Goal: Task Accomplishment & Management: Manage account settings

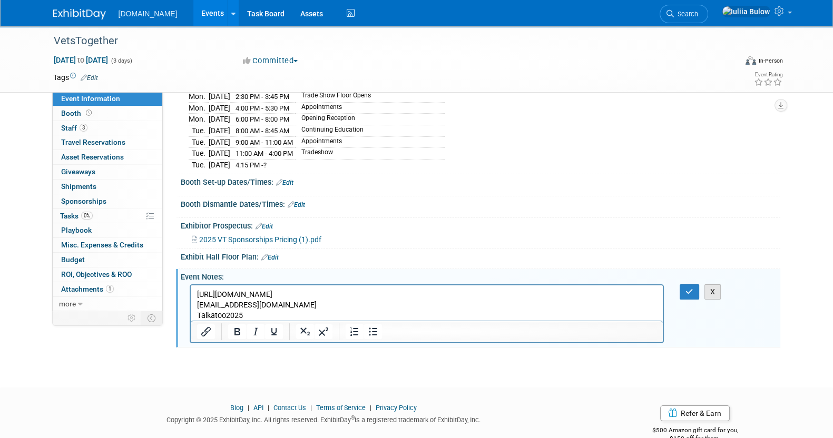
click at [719, 284] on button "X" at bounding box center [712, 291] width 17 height 15
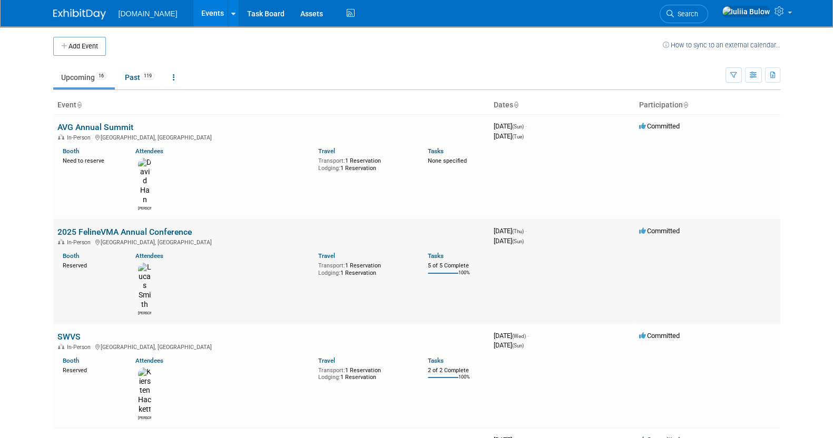
click at [145, 227] on link "2025 FelineVMA Annual Conference" at bounding box center [124, 232] width 134 height 10
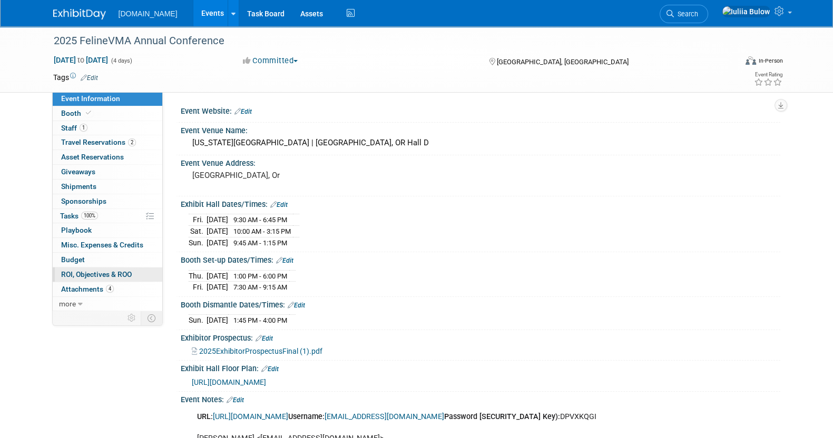
click at [124, 278] on span "ROI, Objectives & ROO 0" at bounding box center [96, 274] width 71 height 8
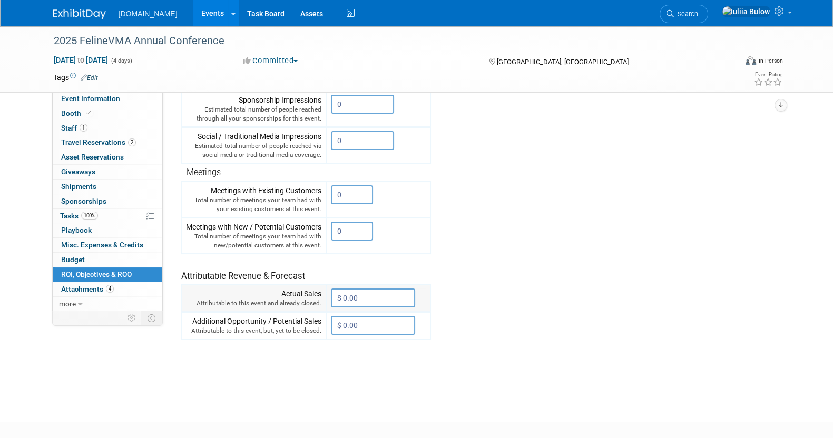
scroll to position [294, 0]
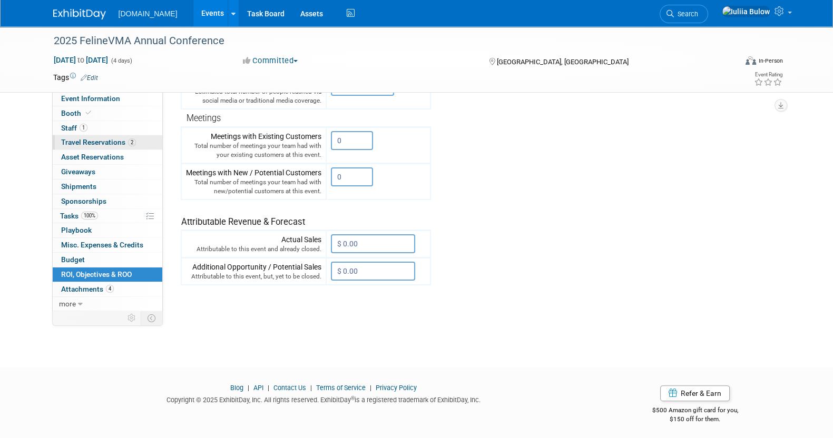
click at [93, 141] on span "Travel Reservations 2" at bounding box center [98, 142] width 75 height 8
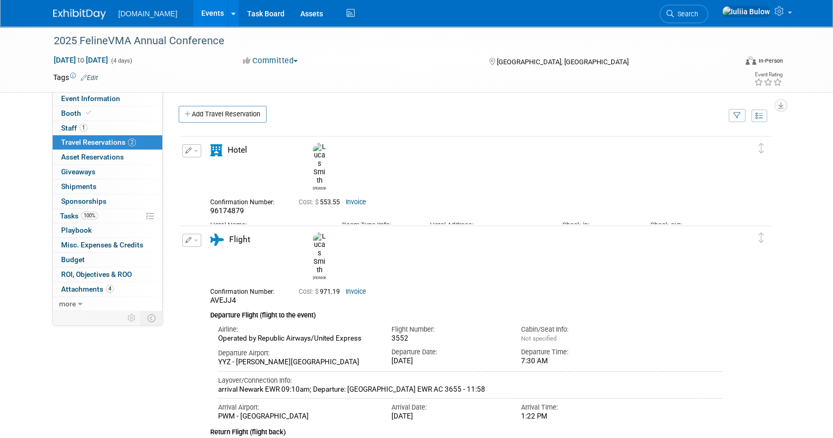
click at [353, 199] on link "Invoice" at bounding box center [356, 202] width 21 height 7
click at [263, 220] on td "Delete Reservation Lucas 96174879 Cost: $ 553.55" at bounding box center [468, 189] width 576 height 106
click at [251, 230] on div "Courtyard by Marriott Portland City Center" at bounding box center [268, 234] width 116 height 9
click at [245, 230] on div "Courtyard by Marriott Portland City Center" at bounding box center [268, 234] width 116 height 9
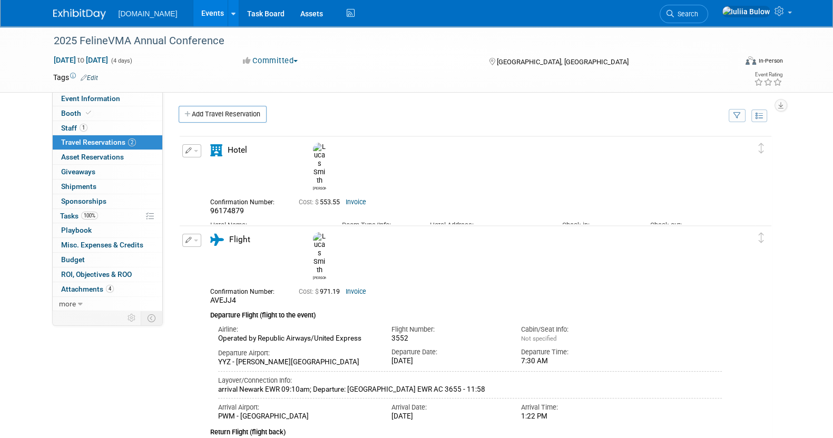
click at [245, 230] on div "Courtyard by Marriott Portland City Center" at bounding box center [268, 234] width 116 height 9
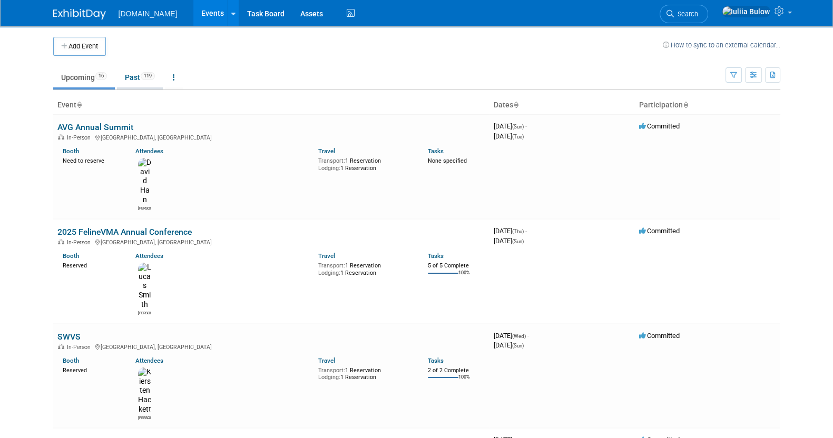
click at [133, 74] on link "Past 119" at bounding box center [140, 77] width 46 height 20
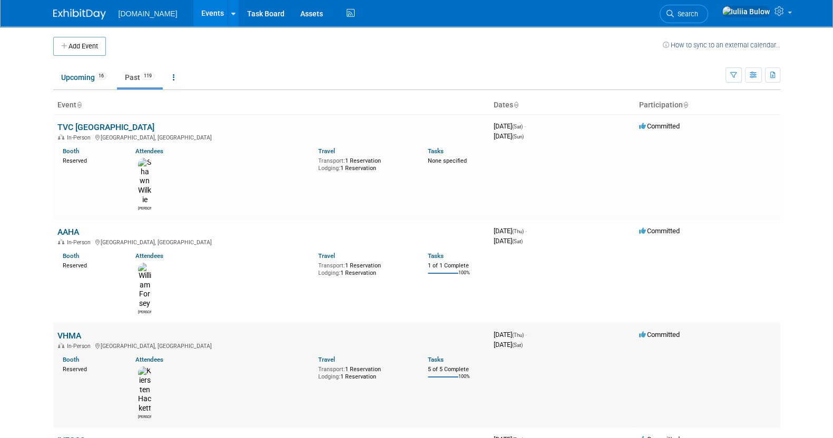
click at [64, 331] on link "VHMA" at bounding box center [69, 336] width 24 height 10
click at [84, 77] on link "Upcoming 16" at bounding box center [84, 77] width 62 height 20
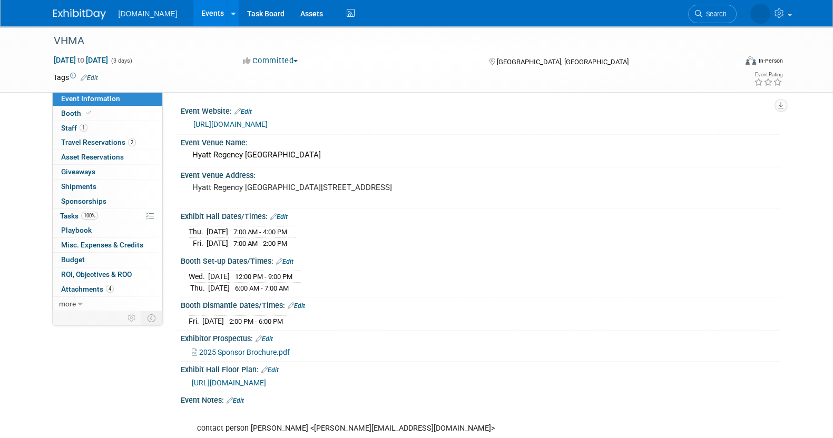
scroll to position [131, 0]
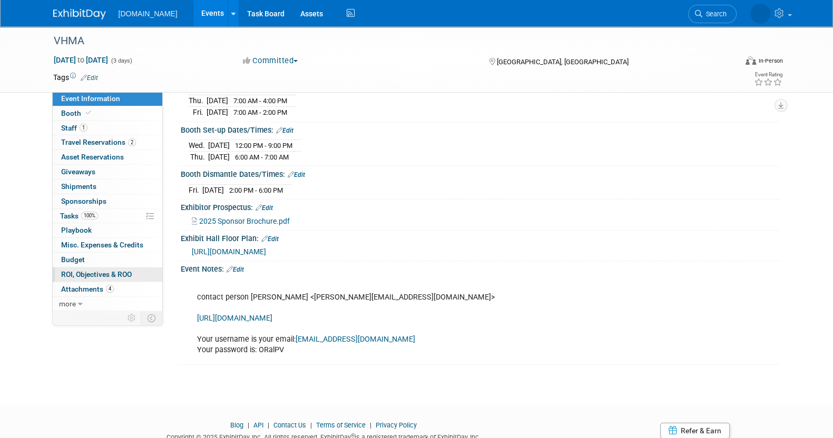
click at [127, 273] on span "ROI, Objectives & ROO 0" at bounding box center [96, 274] width 71 height 8
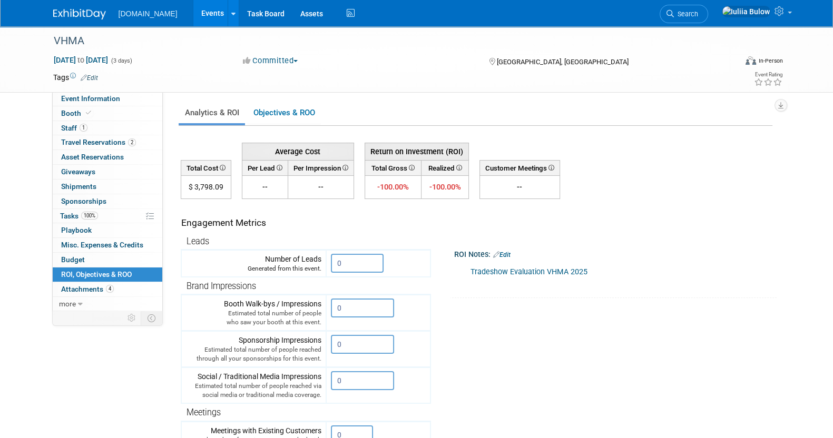
click at [497, 269] on link "Tradeshow Evaluation VHMA 2025" at bounding box center [528, 272] width 117 height 9
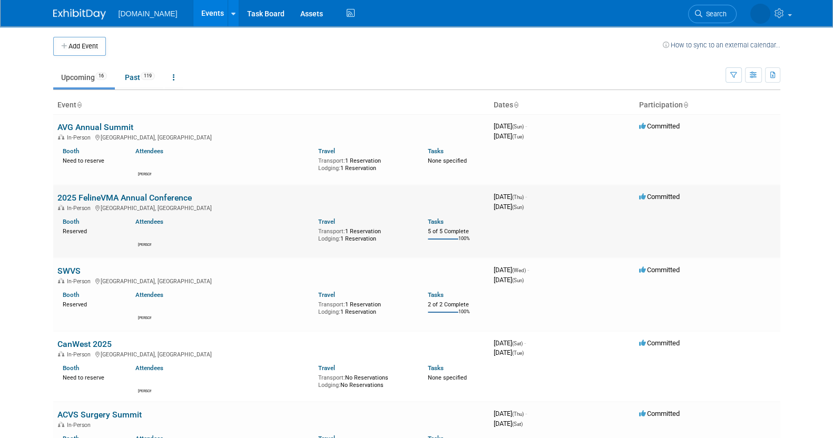
click at [123, 198] on link "2025 FelineVMA Annual Conference" at bounding box center [124, 198] width 134 height 10
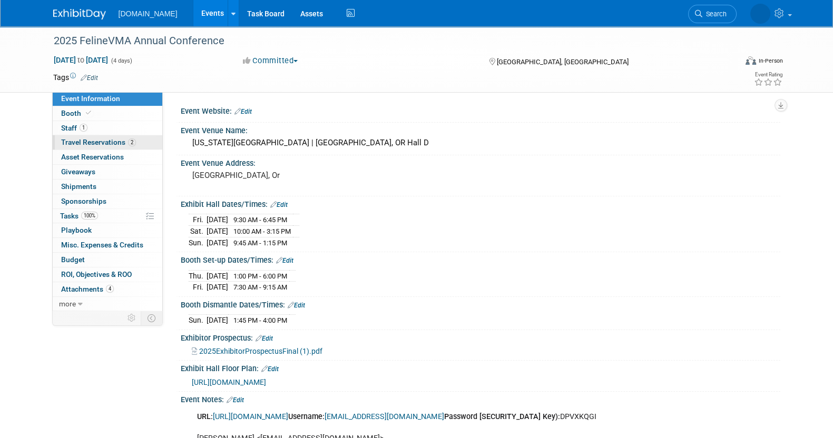
click at [133, 145] on span "2" at bounding box center [132, 143] width 8 height 8
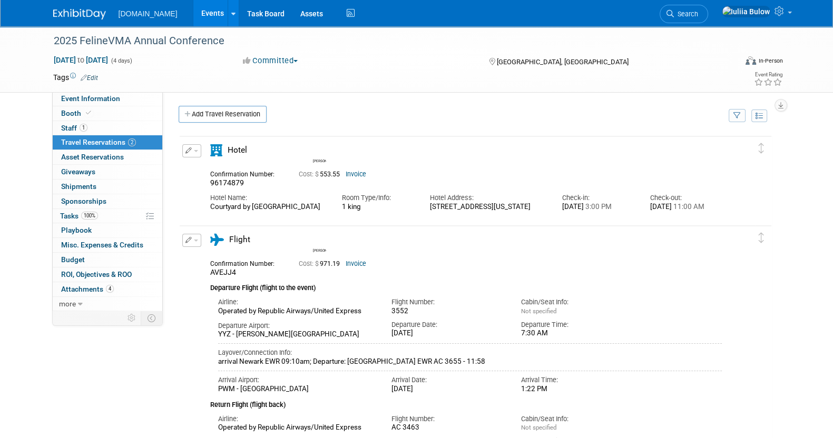
click at [344, 171] on span "Cost: $ 553.55" at bounding box center [321, 174] width 45 height 7
drag, startPoint x: 338, startPoint y: 173, endPoint x: 322, endPoint y: 173, distance: 15.3
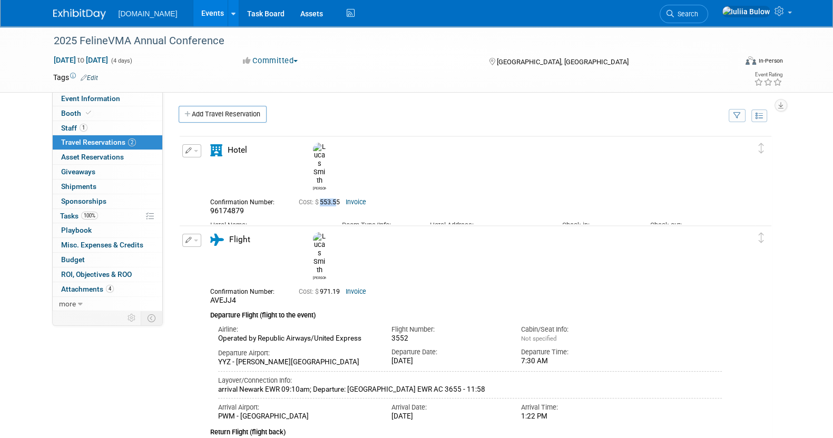
click at [322, 199] on span "Cost: $ 553.55" at bounding box center [321, 202] width 45 height 7
drag, startPoint x: 344, startPoint y: 172, endPoint x: 323, endPoint y: 160, distance: 24.8
click at [339, 199] on span "Cost: $ 553.55" at bounding box center [321, 202] width 45 height 7
click at [111, 109] on link "Booth" at bounding box center [108, 113] width 110 height 14
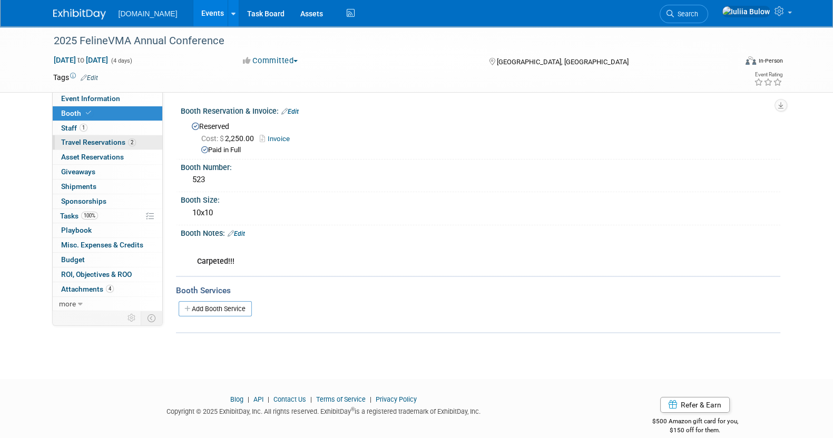
click at [102, 144] on span "Travel Reservations 2" at bounding box center [98, 142] width 75 height 8
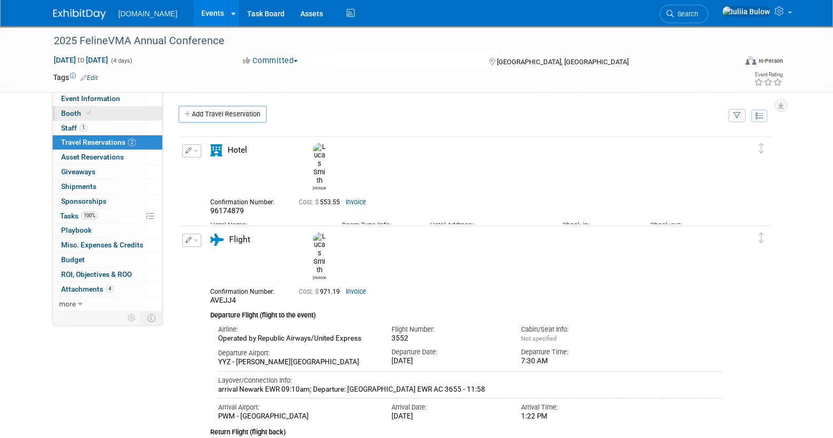
click at [81, 109] on span "Booth" at bounding box center [77, 113] width 32 height 8
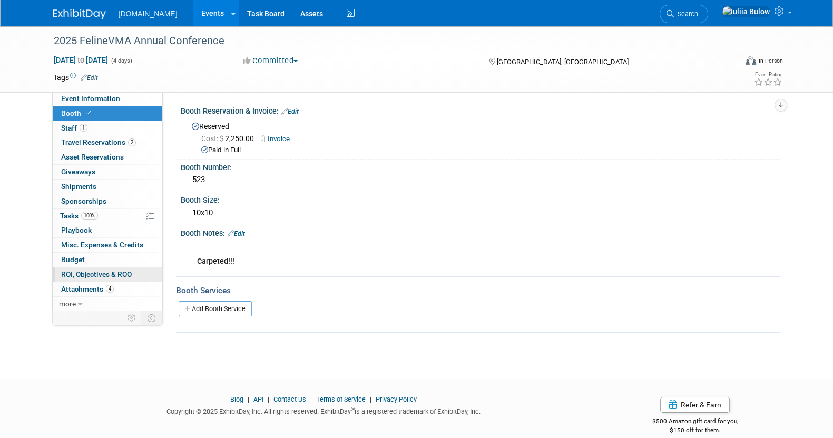
click at [118, 270] on span "ROI, Objectives & ROO 0" at bounding box center [96, 274] width 71 height 8
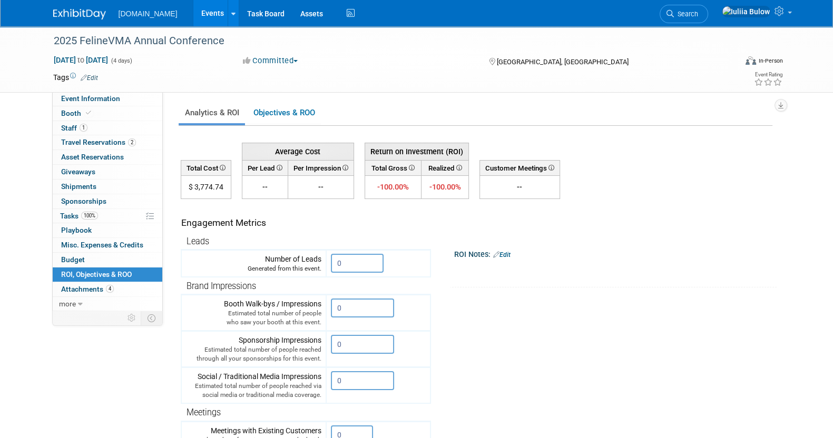
drag, startPoint x: 224, startPoint y: 185, endPoint x: 196, endPoint y: 184, distance: 27.4
click at [196, 184] on td "$ 3,774.74" at bounding box center [206, 187] width 50 height 23
copy td "3,774.74"
click at [510, 254] on link "Edit" at bounding box center [501, 254] width 17 height 7
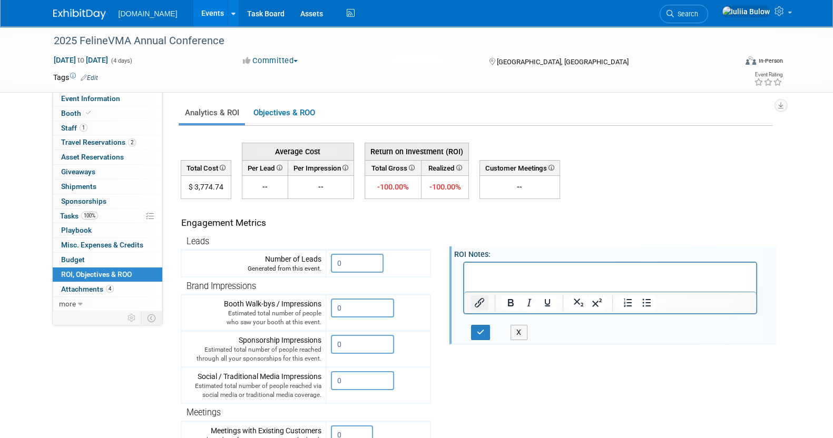
click at [477, 304] on icon "Insert/edit link" at bounding box center [478, 303] width 13 height 13
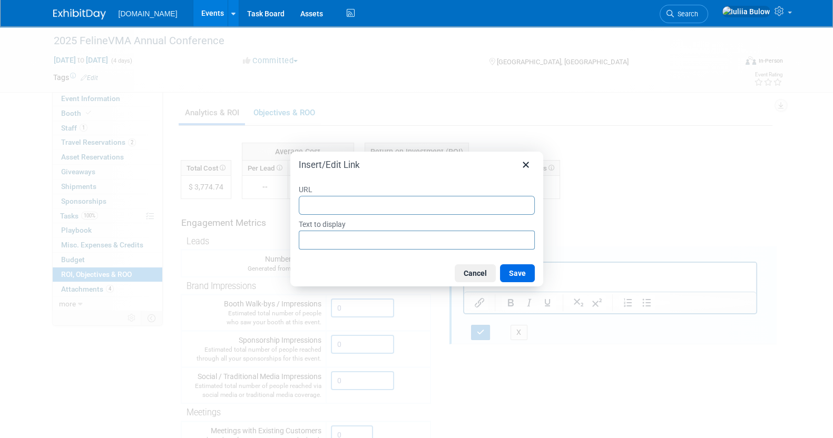
type input "https://docs.google.com/spreadsheets/d/1qpksfgFTQhD3IoKojpX3mPHmUgtlz9I9tH6dxhQ…"
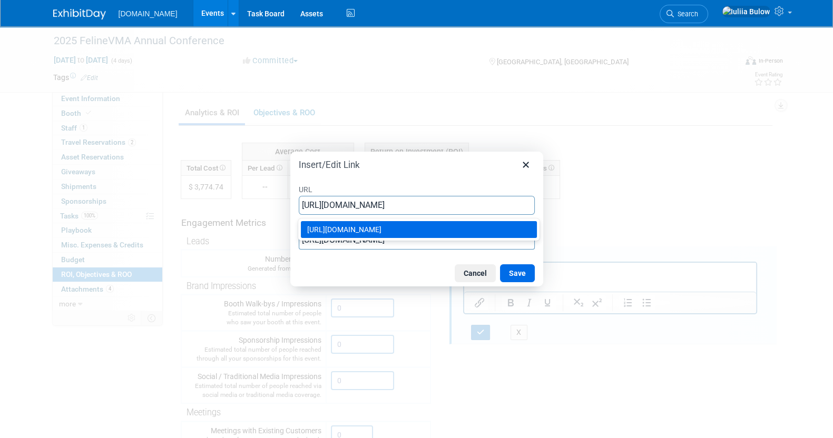
click at [409, 233] on div "https://docs.google.com/spreadsheets/d/1qpksfgFTQhD3IoKojpX3mPHmUgtlz9I9tH6dxhQ…" at bounding box center [419, 229] width 225 height 13
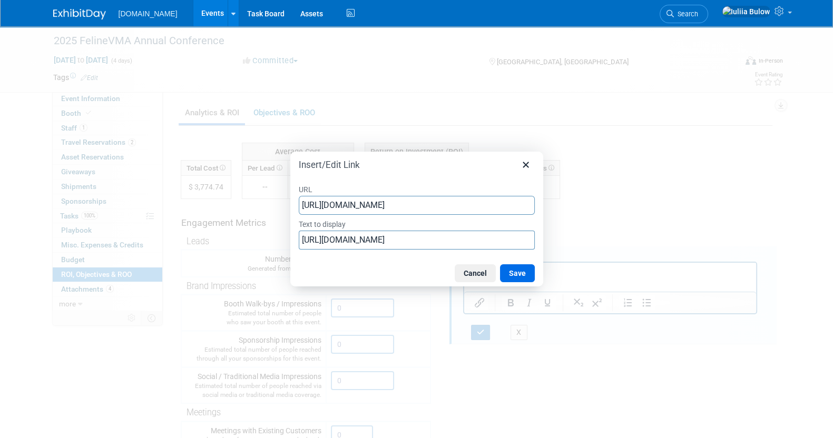
type input "https://docs.google.com/spreadsheets/d/1qpksfgFTQhD3IoKojpX3mPHmUgtlz9I9tH6dxhQ…"
click at [472, 234] on input "https://docs.google.com/spreadsheets/d/1qpksfgFTQhD3IoKojpX3mPHmUgtlz9I9tH6dxhQ…" at bounding box center [417, 240] width 236 height 19
type input "Tradeshow evaluation"
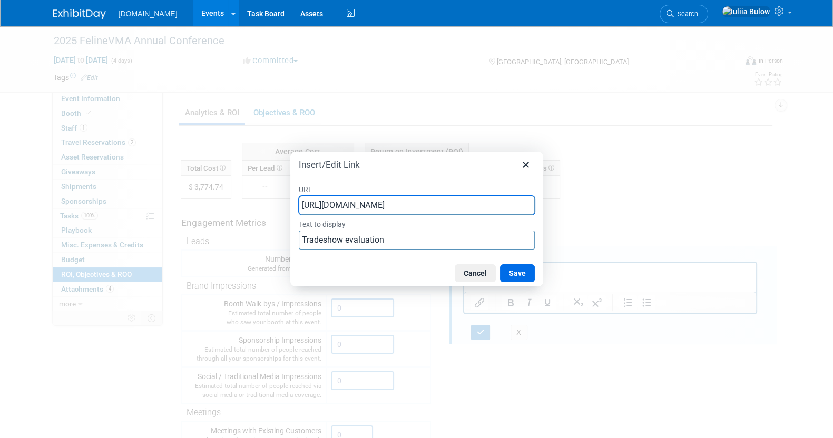
click at [379, 275] on div "Cancel Save" at bounding box center [416, 273] width 253 height 26
click at [512, 272] on button "Save" at bounding box center [517, 273] width 35 height 18
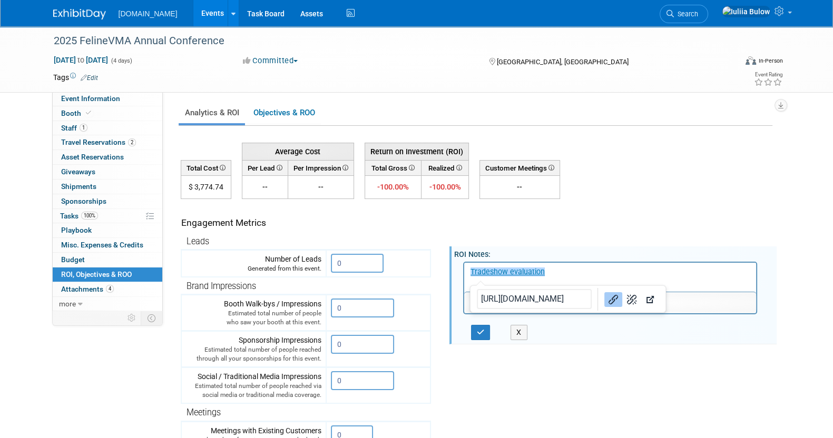
click at [469, 327] on div "X" at bounding box center [488, 332] width 51 height 15
click at [478, 332] on icon "button" at bounding box center [481, 332] width 8 height 7
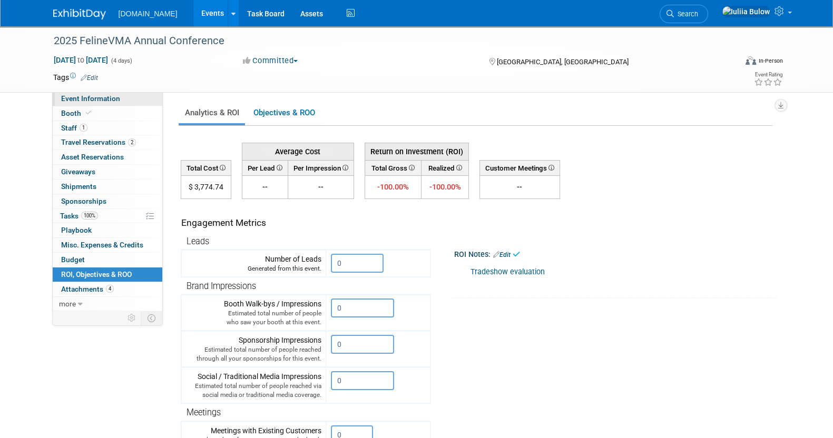
click at [110, 103] on link "Event Information" at bounding box center [108, 99] width 110 height 14
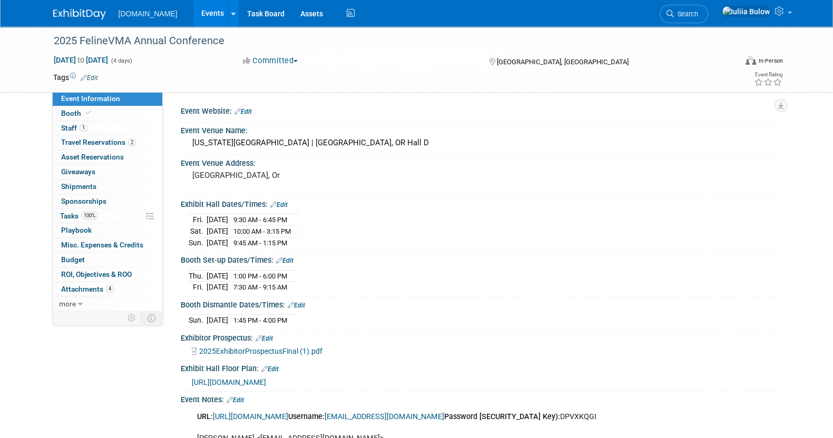
scroll to position [135, 0]
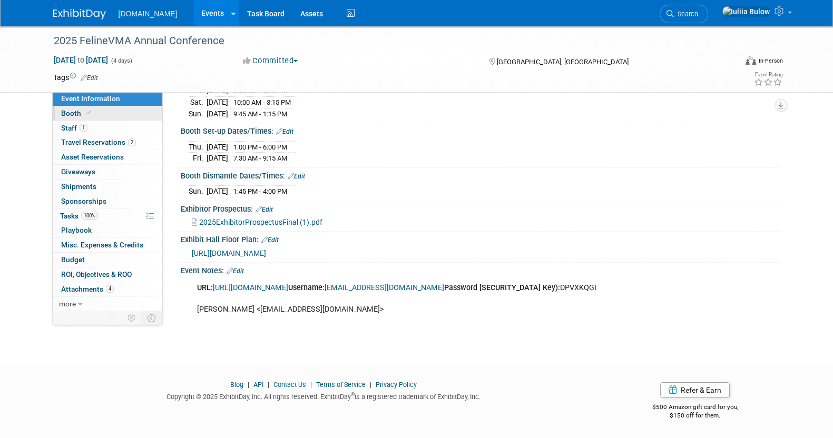
click at [134, 112] on link "Booth" at bounding box center [108, 113] width 110 height 14
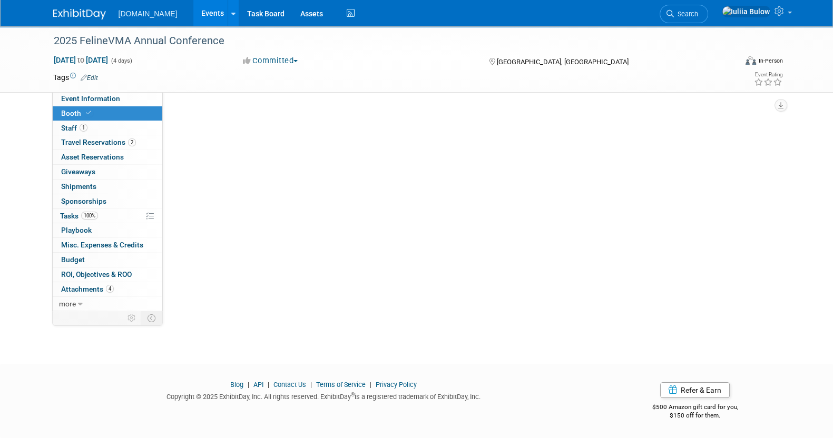
scroll to position [0, 0]
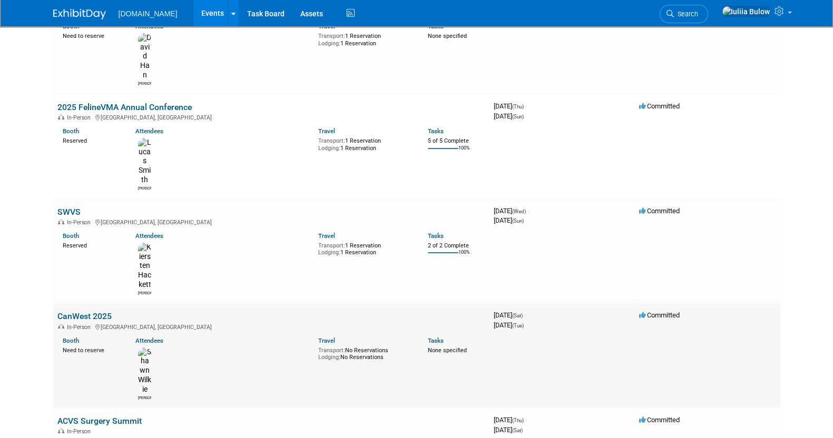
scroll to position [131, 0]
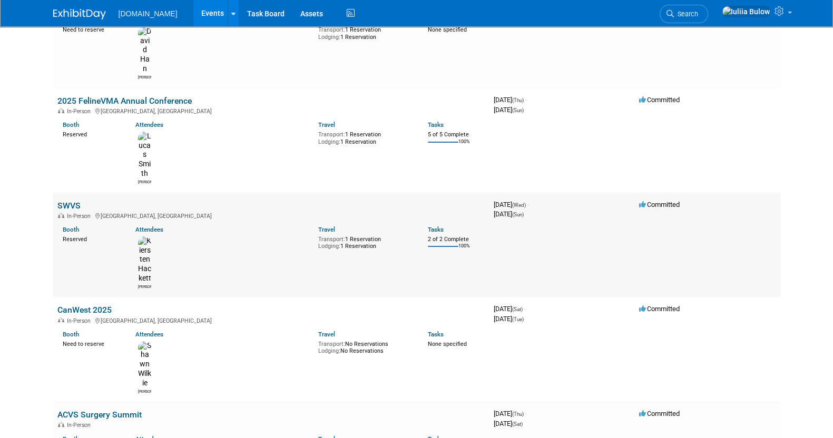
click at [73, 201] on link "SWVS" at bounding box center [68, 206] width 23 height 10
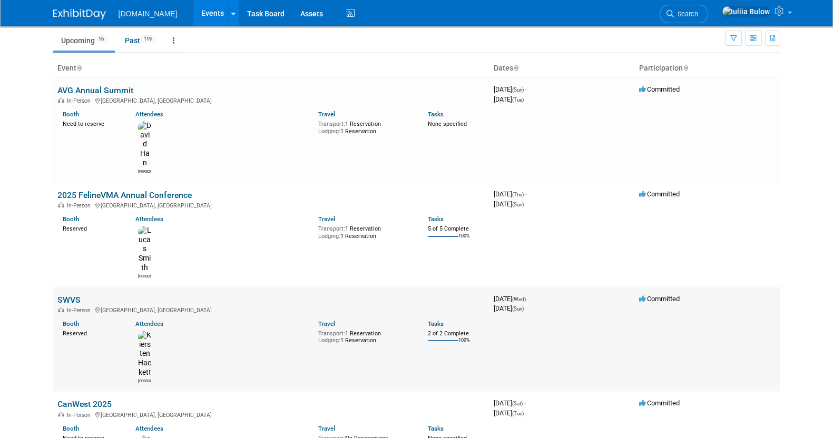
scroll to position [0, 0]
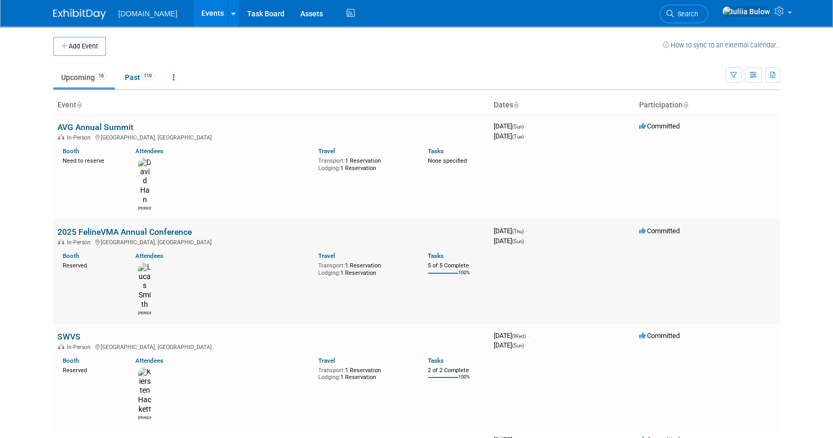
click at [98, 227] on link "2025 FelineVMA Annual Conference" at bounding box center [124, 232] width 134 height 10
click at [106, 219] on td "2025 FelineVMA Annual Conference In-Person Portland, OR Booth Reserved Attendee…" at bounding box center [271, 271] width 436 height 105
click at [112, 227] on link "2025 FelineVMA Annual Conference" at bounding box center [124, 232] width 134 height 10
click at [71, 332] on link "SWVS" at bounding box center [68, 337] width 23 height 10
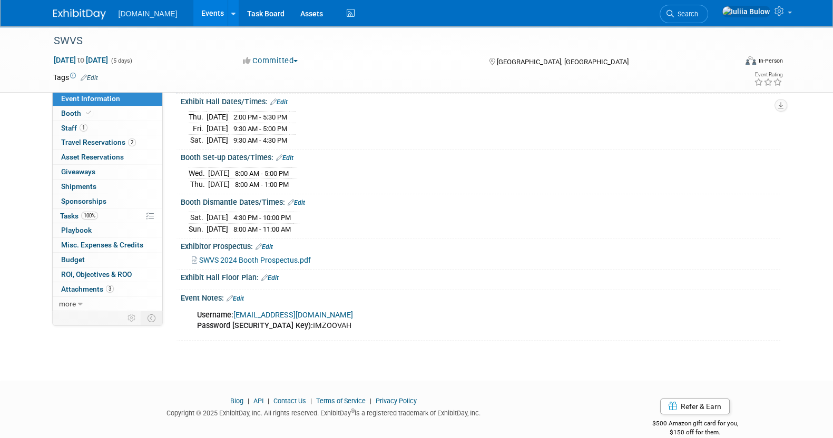
scroll to position [126, 0]
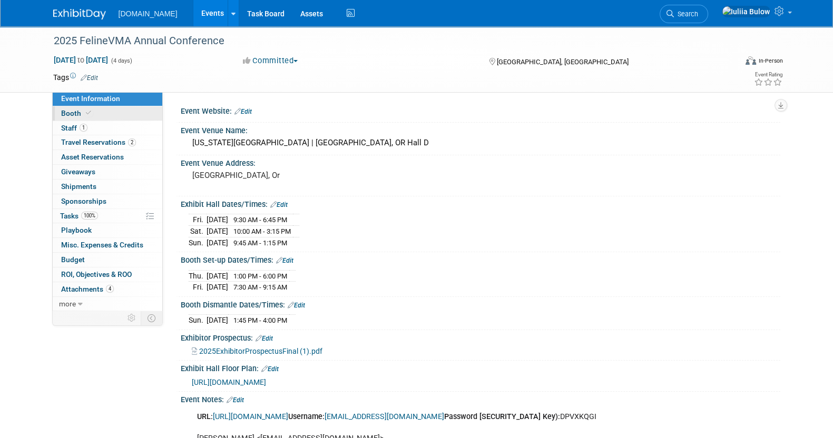
click at [100, 108] on link "Booth" at bounding box center [108, 113] width 110 height 14
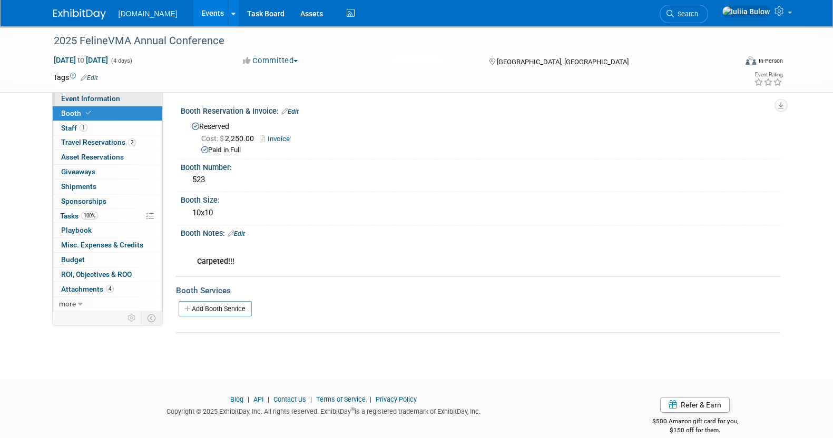
click at [89, 96] on span "Event Information" at bounding box center [90, 98] width 59 height 8
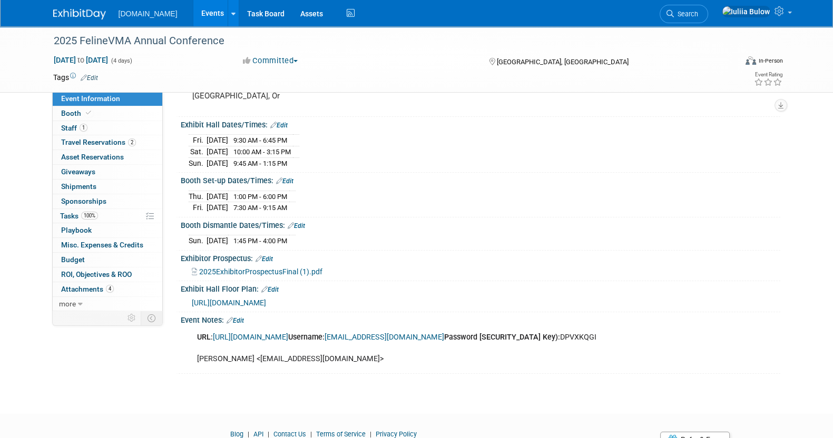
scroll to position [131, 0]
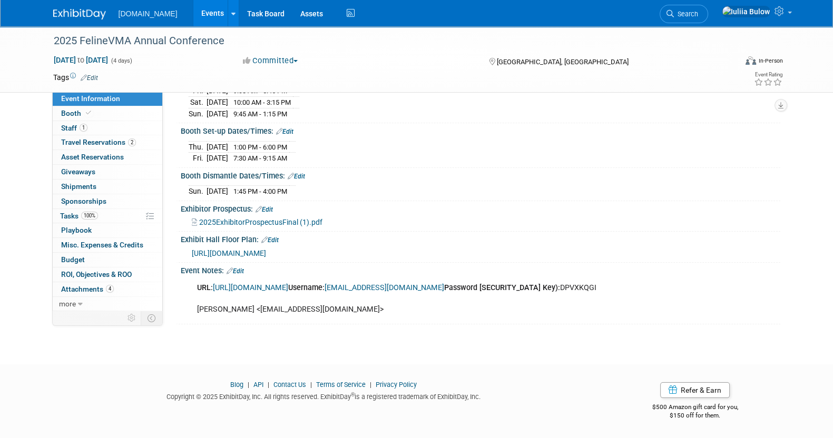
click at [257, 218] on span "2025ExhibitorProspectusFinal (1).pdf" at bounding box center [260, 222] width 123 height 8
click at [104, 113] on link "Booth" at bounding box center [108, 113] width 110 height 14
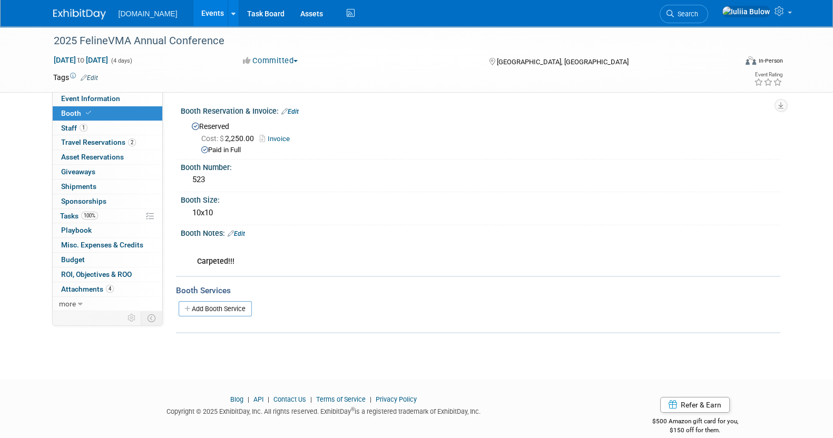
click at [241, 233] on link "Edit" at bounding box center [236, 233] width 17 height 7
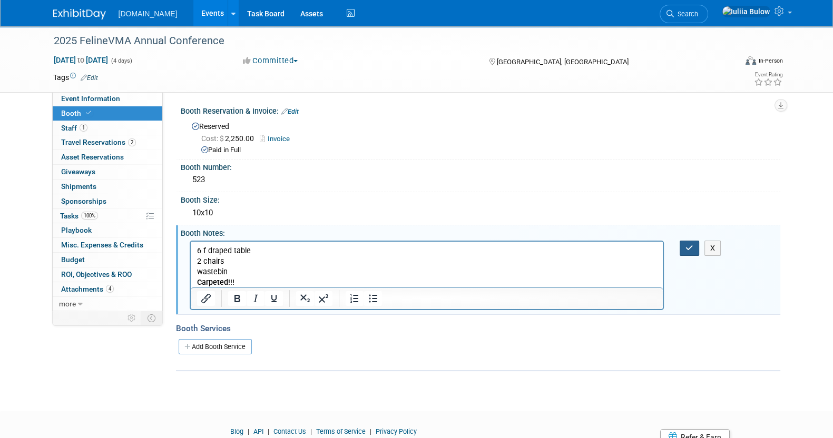
click at [690, 245] on icon "button" at bounding box center [689, 247] width 8 height 7
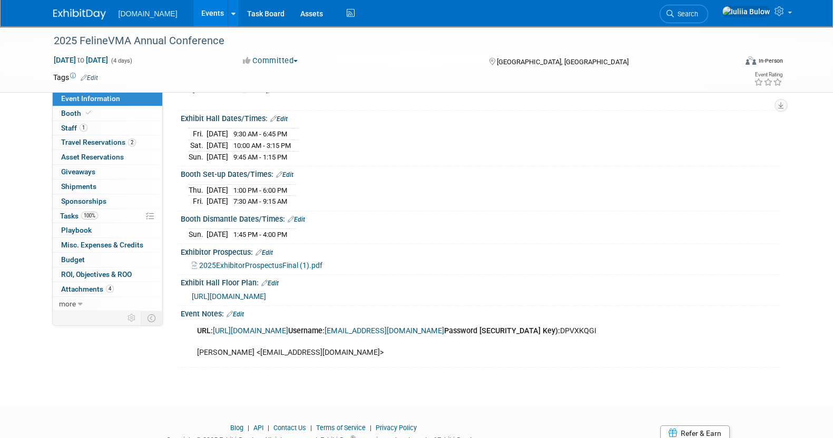
scroll to position [131, 0]
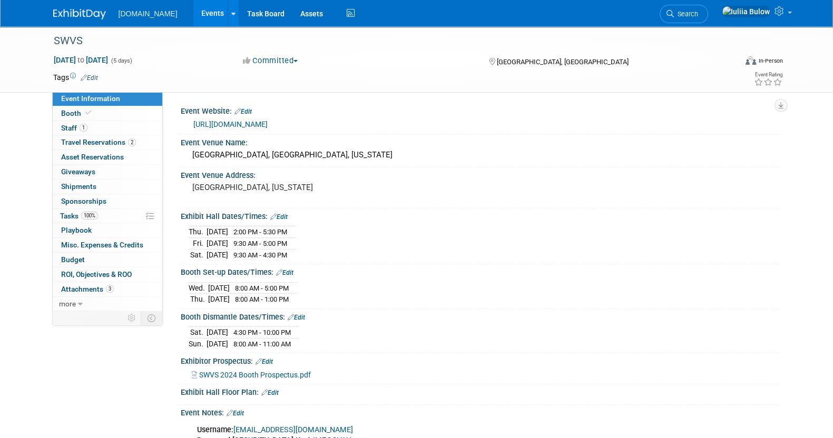
click at [268, 122] on link "https://www.conferenceharvester.com/harvester2expw/login.asp?EventKey=DUWKUDGL" at bounding box center [230, 124] width 74 height 8
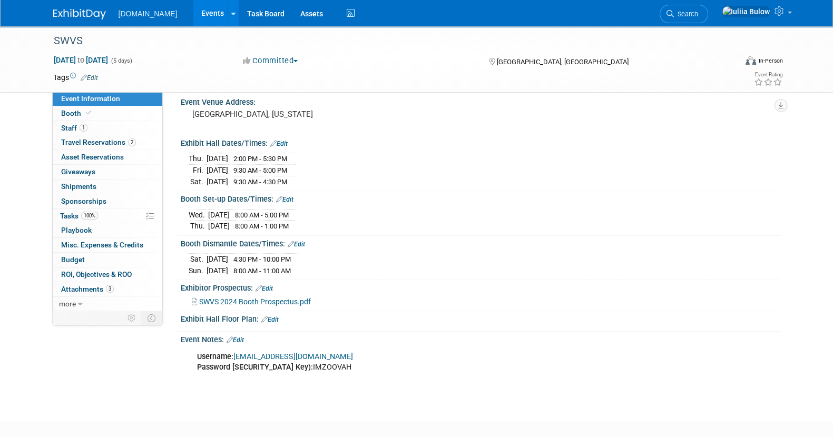
scroll to position [126, 0]
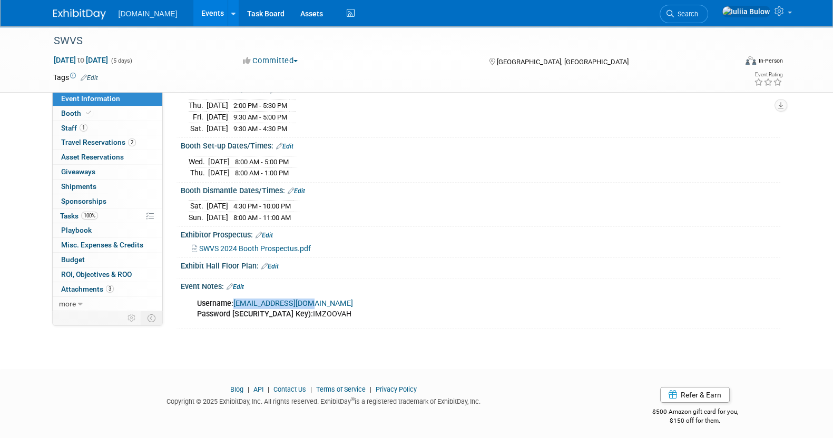
drag, startPoint x: 313, startPoint y: 296, endPoint x: 234, endPoint y: 293, distance: 79.1
click at [234, 293] on div "Username: iuliia@talkatoo.com Password (Access Key): IMZOOVAH" at bounding box center [427, 309] width 475 height 32
copy link "iuliia@talkatoo.com"
drag, startPoint x: 324, startPoint y: 317, endPoint x: 279, endPoint y: 311, distance: 45.7
click at [279, 311] on div "Username: iuliia@talkatoo.com Password (Access Key): IMZOOVAH" at bounding box center [427, 309] width 475 height 32
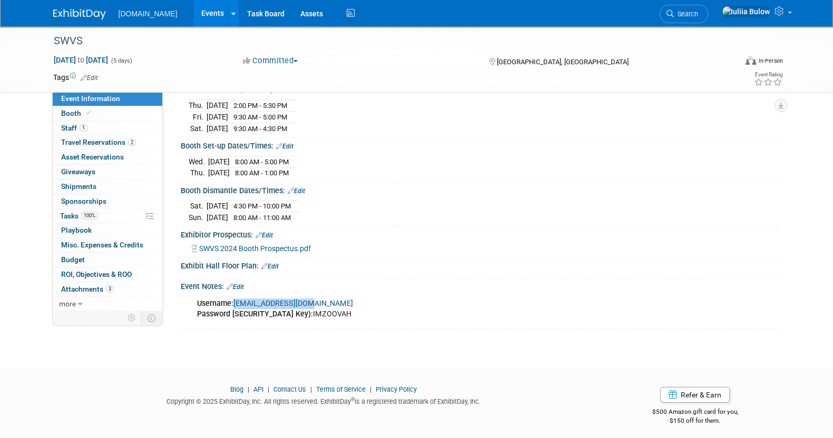
copy div "IMZOOVAH"
drag, startPoint x: 432, startPoint y: 233, endPoint x: 417, endPoint y: 220, distance: 19.8
click at [417, 220] on div "Event Website: Edit https://www.conferenceharvester.com/harvester2expw/login.as…" at bounding box center [476, 153] width 594 height 352
click at [280, 245] on span "SWVS 2024 Booth Prospectus.pdf" at bounding box center [255, 248] width 112 height 8
click at [80, 112] on span "Booth" at bounding box center [77, 113] width 32 height 8
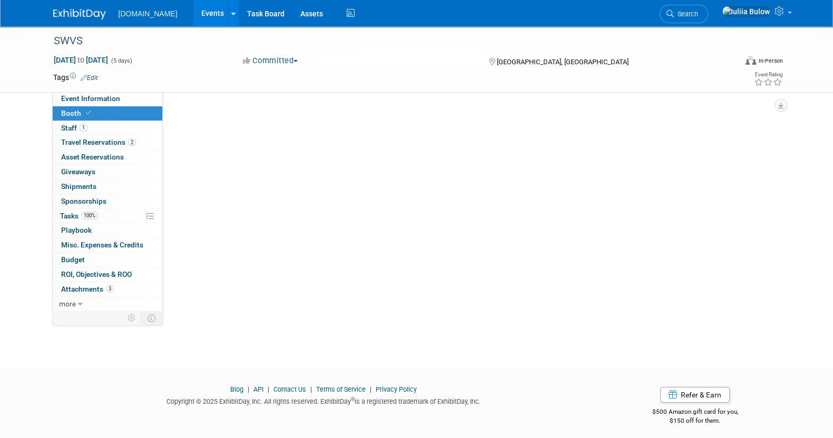
scroll to position [0, 0]
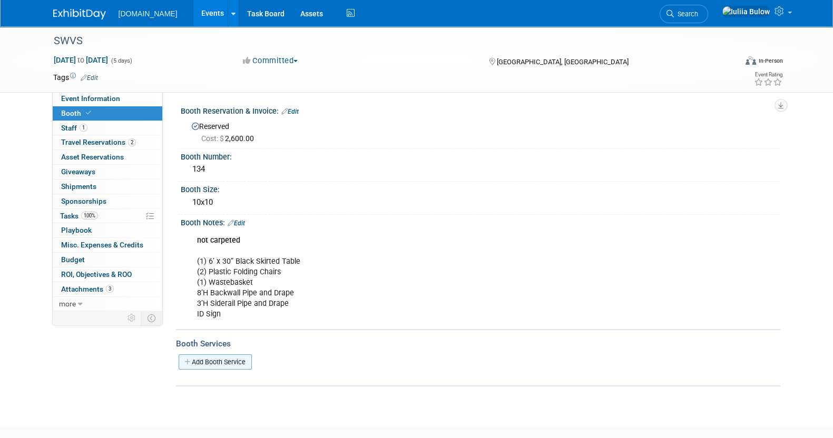
click at [229, 361] on link "Add Booth Service" at bounding box center [215, 361] width 73 height 15
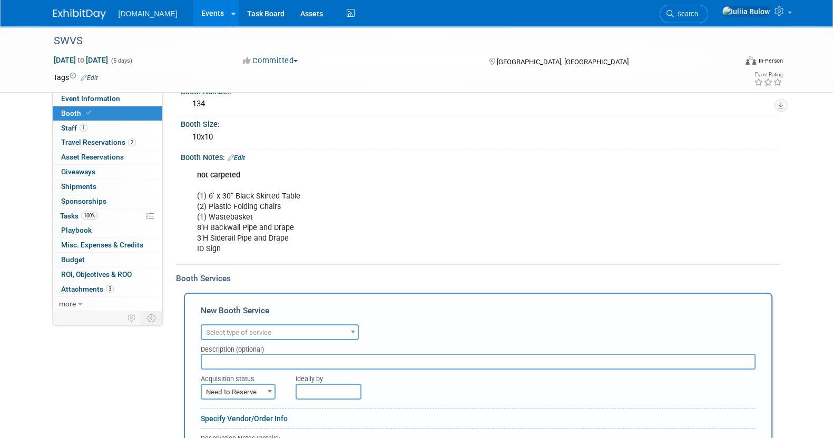
scroll to position [131, 0]
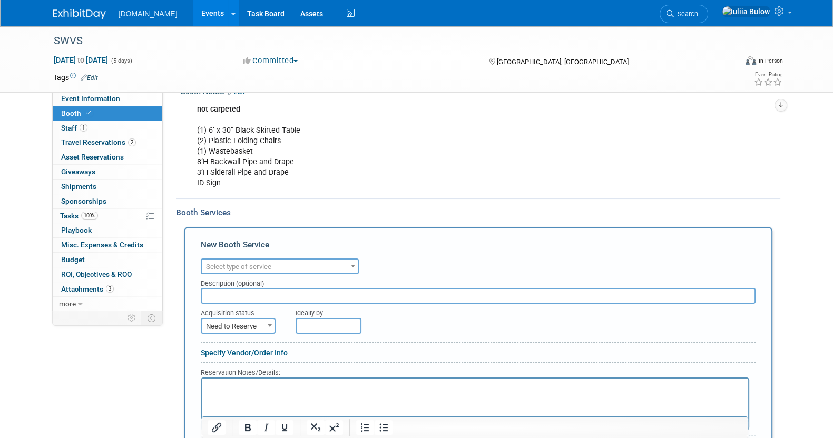
click at [262, 393] on html at bounding box center [474, 386] width 546 height 14
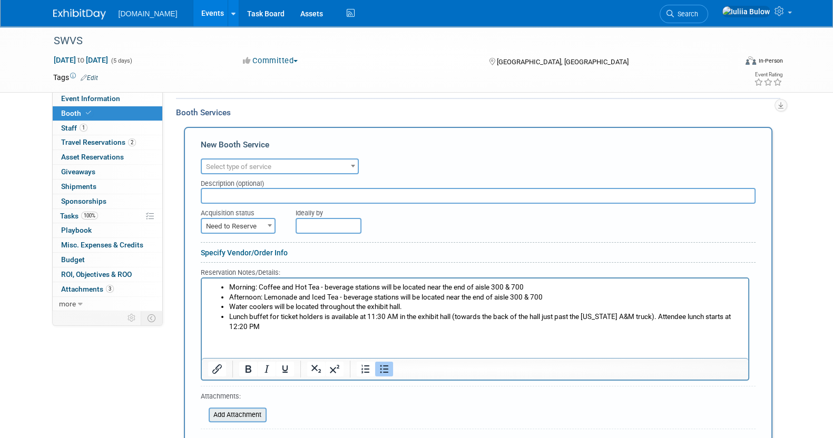
scroll to position [268, 0]
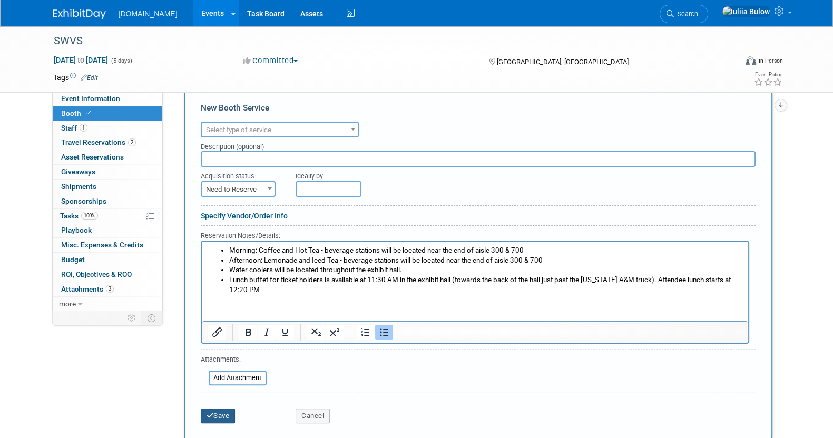
click at [221, 409] on button "Save" at bounding box center [218, 416] width 35 height 15
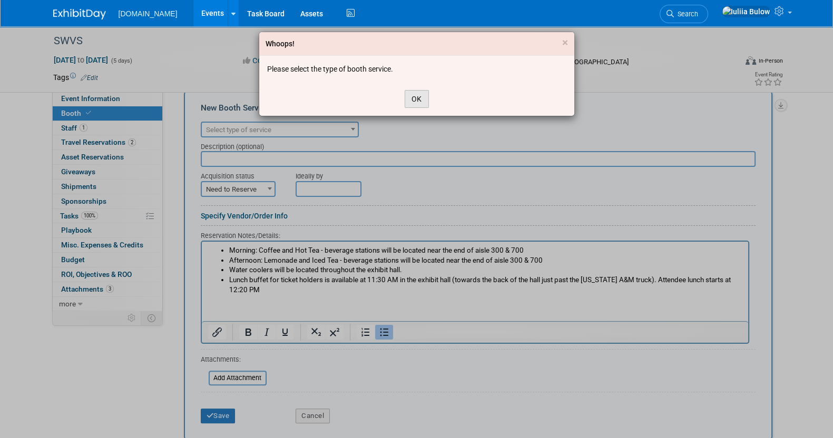
click at [406, 100] on button "OK" at bounding box center [417, 99] width 24 height 18
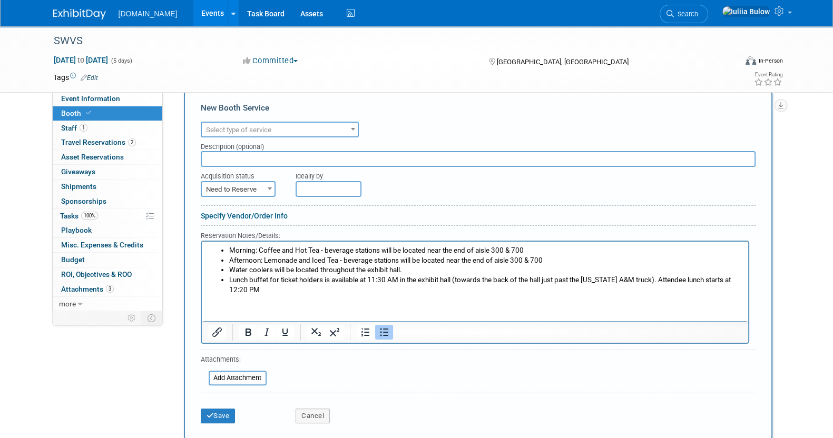
click at [285, 124] on span "Select type of service" at bounding box center [280, 130] width 156 height 15
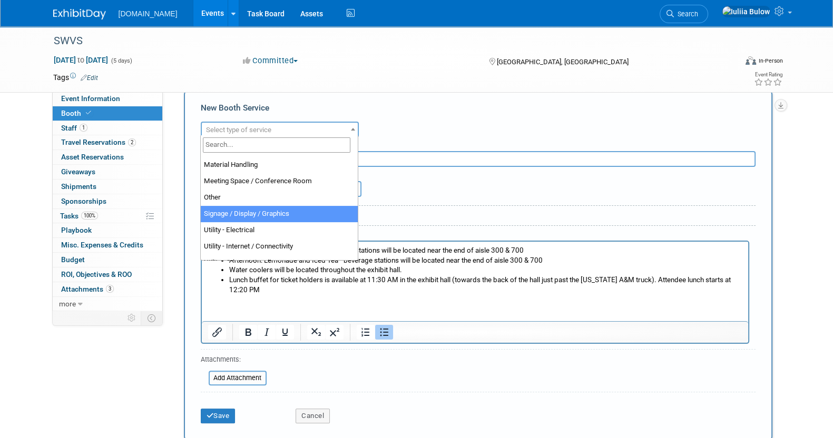
scroll to position [270, 0]
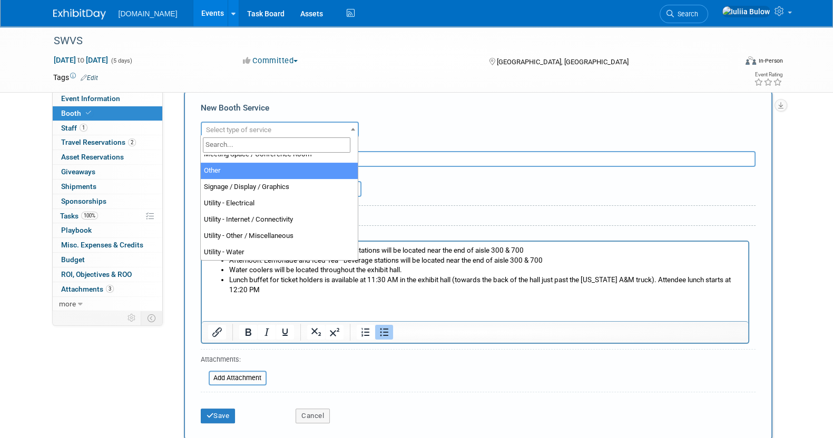
select select "1"
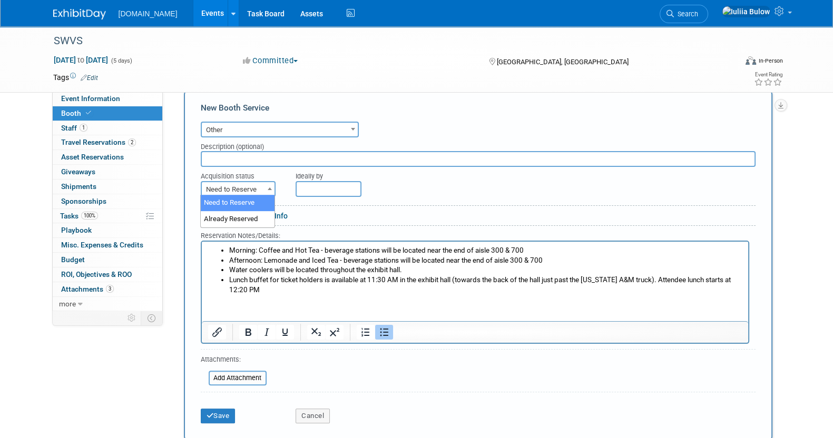
click at [252, 184] on span "Need to Reserve" at bounding box center [238, 189] width 73 height 15
select select "2"
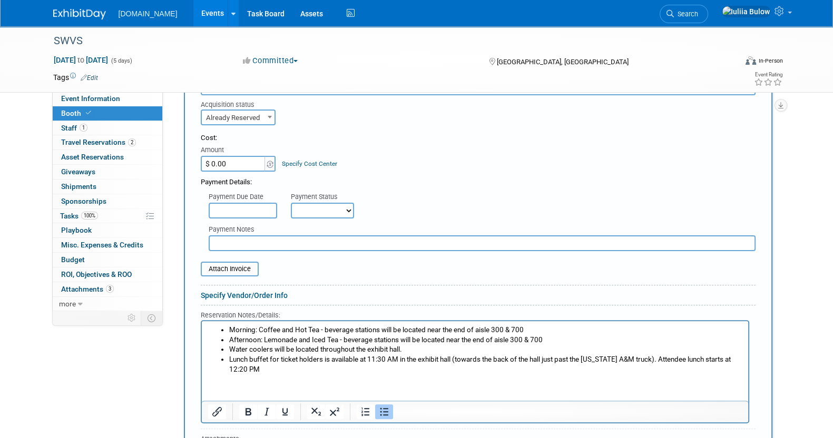
scroll to position [466, 0]
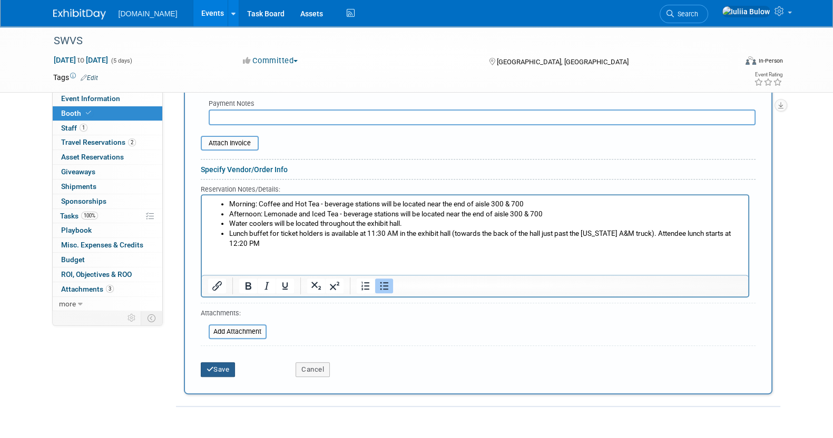
click at [221, 367] on button "Save" at bounding box center [218, 369] width 35 height 15
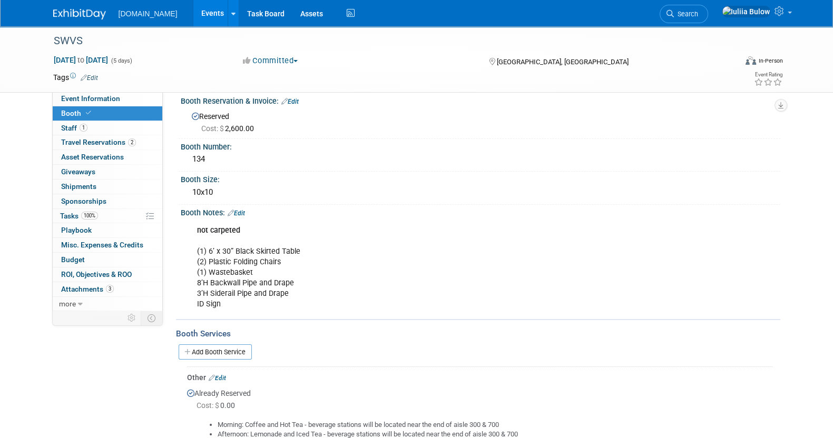
scroll to position [0, 0]
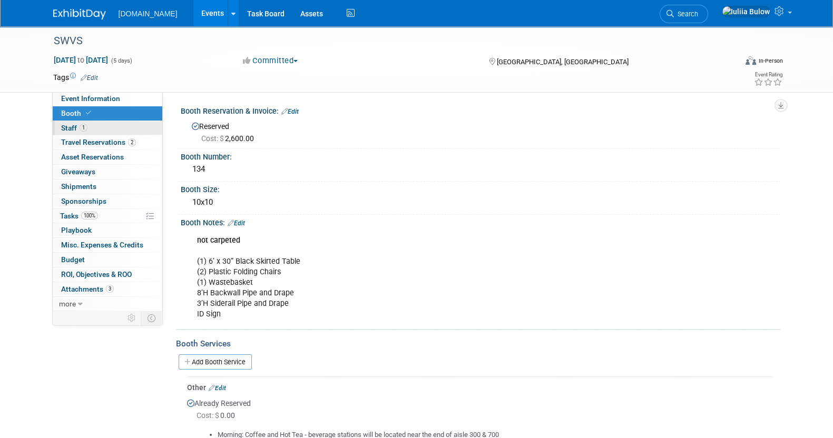
drag, startPoint x: 112, startPoint y: 129, endPoint x: 103, endPoint y: 121, distance: 11.6
click at [111, 128] on link "1 Staff 1" at bounding box center [108, 128] width 110 height 14
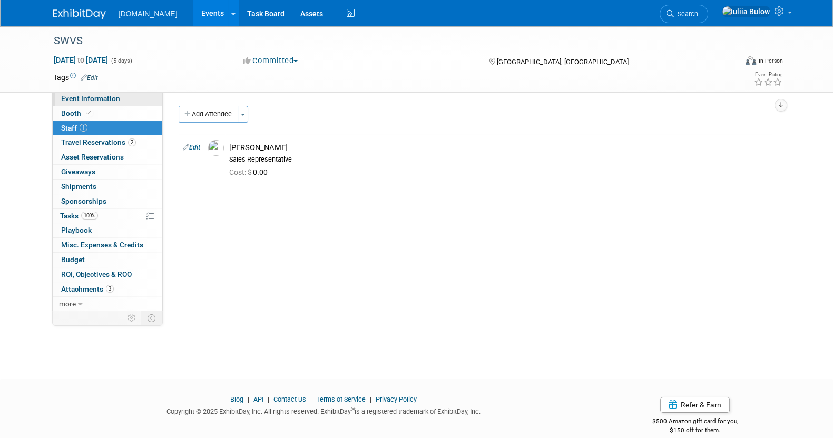
click at [118, 101] on link "Event Information" at bounding box center [108, 99] width 110 height 14
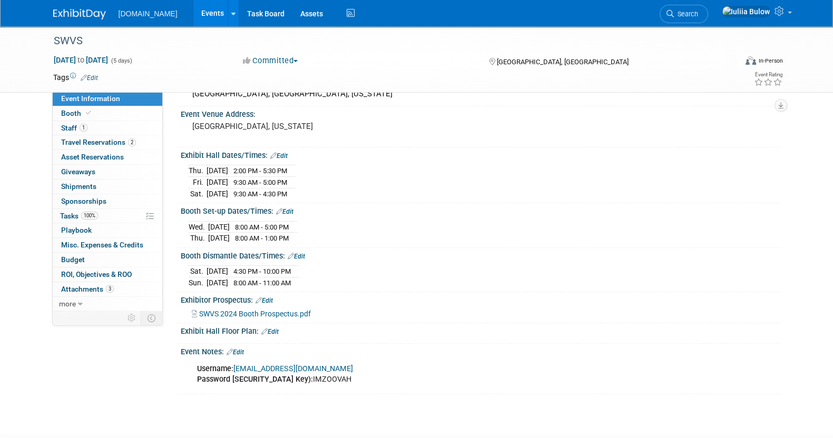
scroll to position [126, 0]
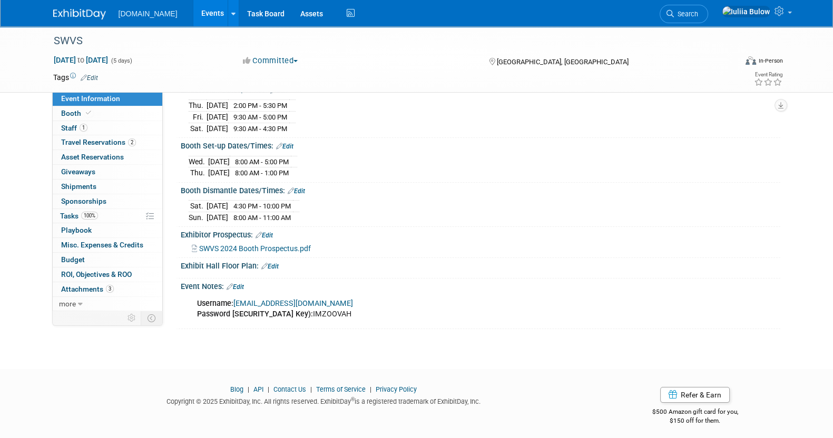
click at [274, 263] on link "Edit" at bounding box center [269, 266] width 17 height 7
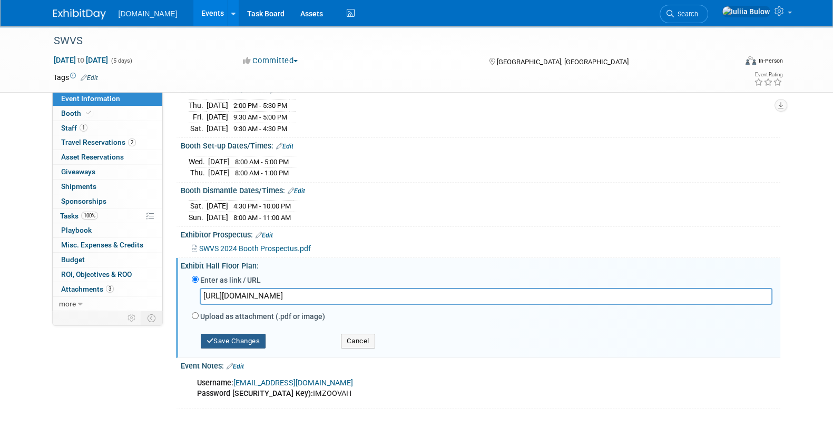
type input "https://www.conferenceharvester.com/floorplan/v2/index.asp?EventKey=DUWKUDGL"
click at [239, 342] on button "Save Changes" at bounding box center [233, 341] width 65 height 15
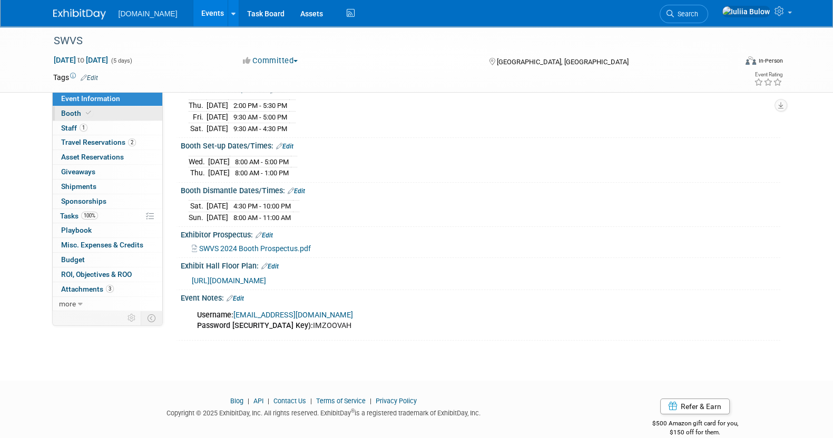
click at [100, 110] on link "Booth" at bounding box center [108, 113] width 110 height 14
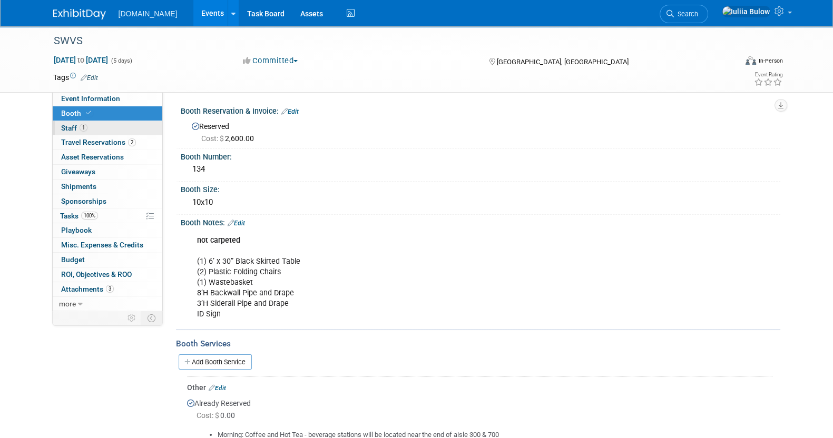
click at [105, 121] on link "1 Staff 1" at bounding box center [108, 128] width 110 height 14
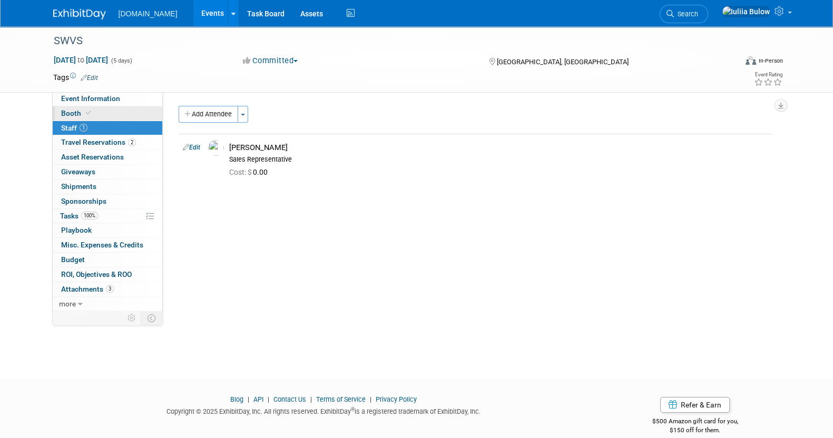
click at [109, 107] on link "Booth" at bounding box center [108, 113] width 110 height 14
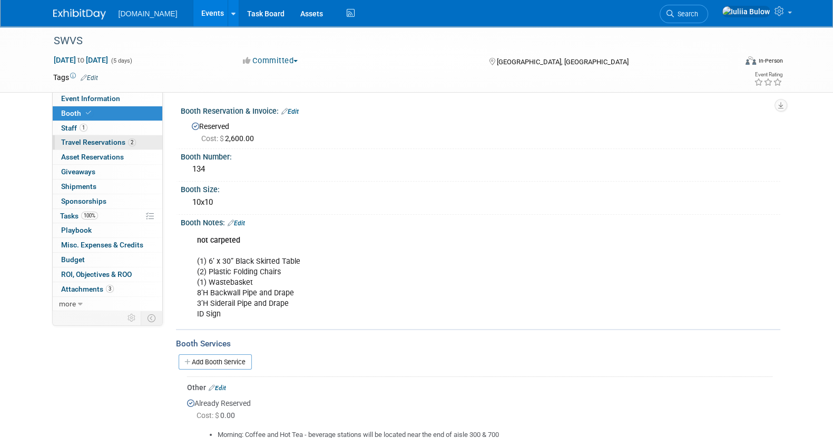
click at [116, 142] on span "Travel Reservations 2" at bounding box center [98, 142] width 75 height 8
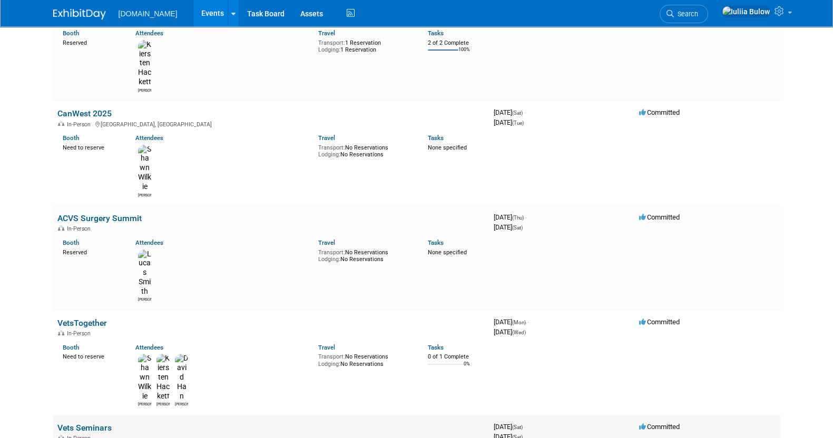
scroll to position [329, 0]
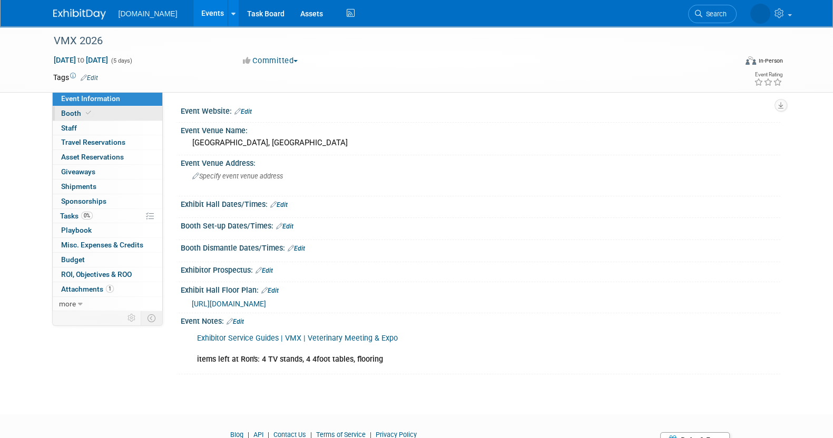
click at [81, 114] on span "Booth" at bounding box center [77, 113] width 32 height 8
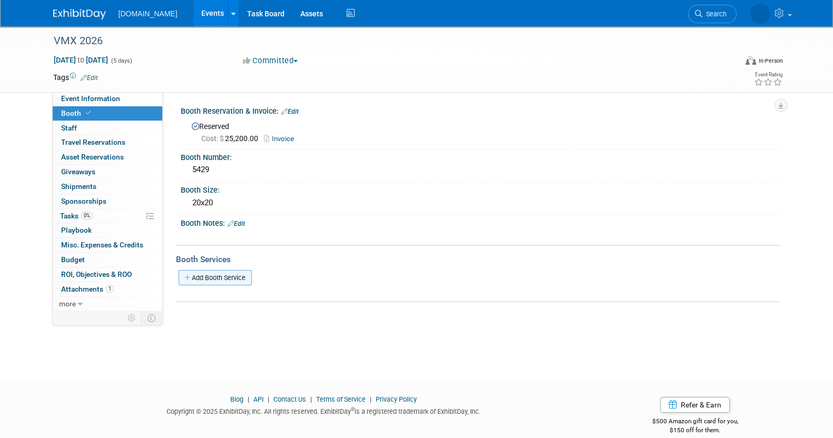
click at [231, 278] on link "Add Booth Service" at bounding box center [215, 277] width 73 height 15
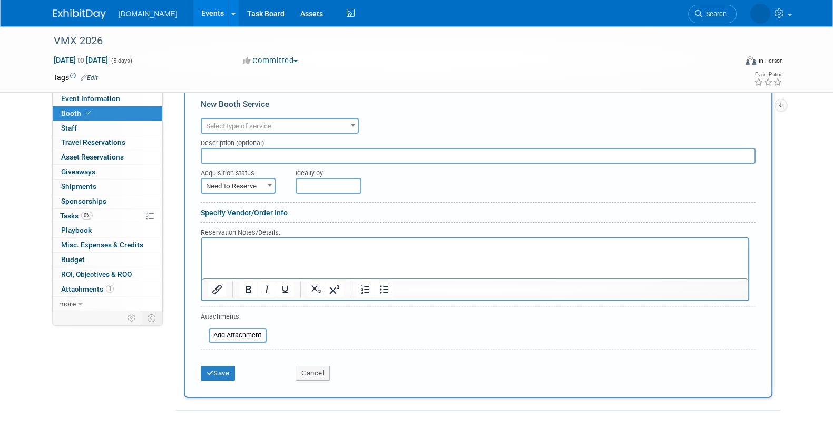
scroll to position [198, 0]
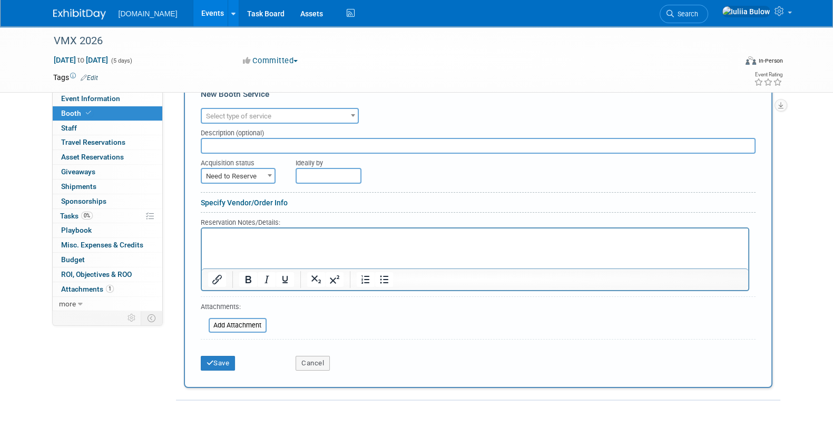
click at [253, 240] on p "Rich Text Area. Press ALT-0 for help." at bounding box center [475, 237] width 534 height 10
paste body "Rich Text Area. Press ALT-0 for help."
click at [211, 365] on button "Save" at bounding box center [218, 363] width 35 height 15
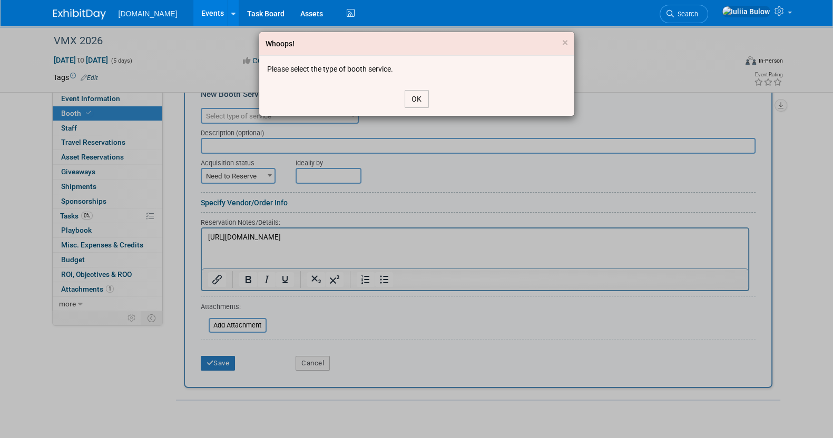
drag, startPoint x: 427, startPoint y: 96, endPoint x: 419, endPoint y: 96, distance: 7.9
click at [426, 96] on button "OK" at bounding box center [417, 99] width 24 height 18
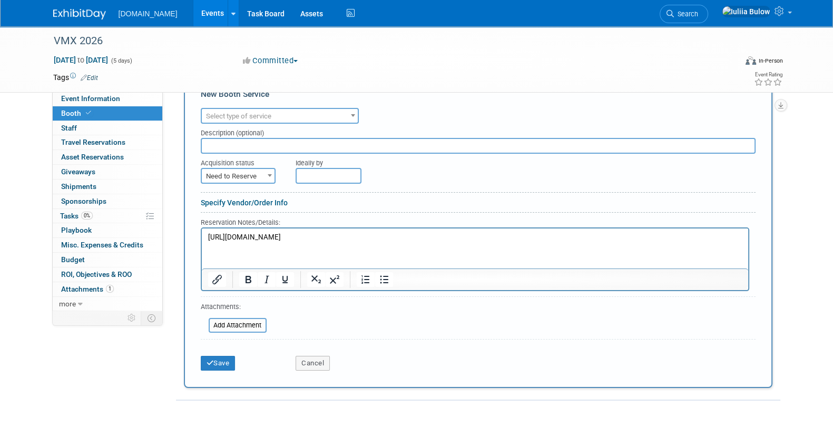
click at [284, 115] on span "Select type of service" at bounding box center [280, 116] width 156 height 15
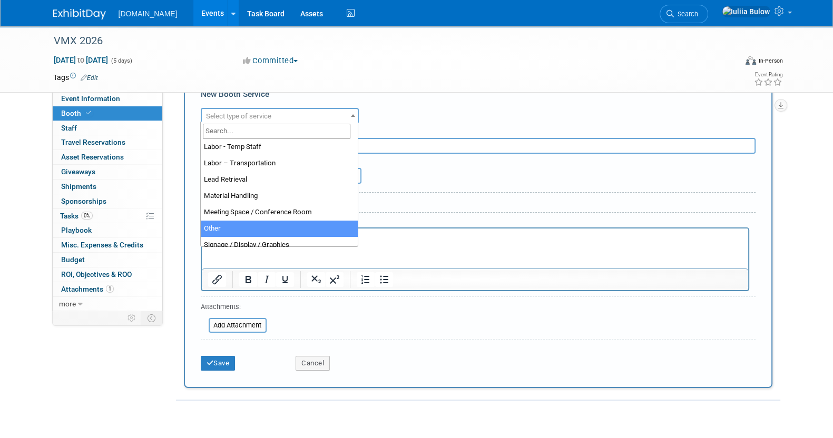
select select "1"
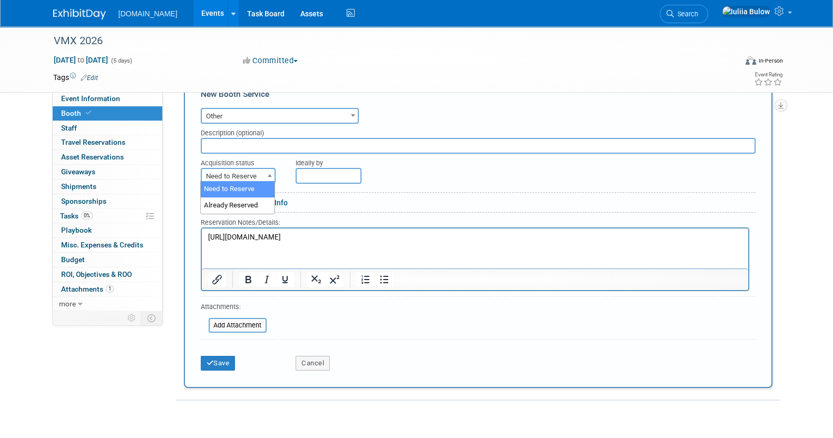
drag, startPoint x: 267, startPoint y: 170, endPoint x: 269, endPoint y: 177, distance: 7.7
click at [267, 171] on span at bounding box center [269, 176] width 11 height 14
drag, startPoint x: 224, startPoint y: 353, endPoint x: 219, endPoint y: 363, distance: 11.3
click at [224, 356] on button "Save" at bounding box center [218, 363] width 35 height 15
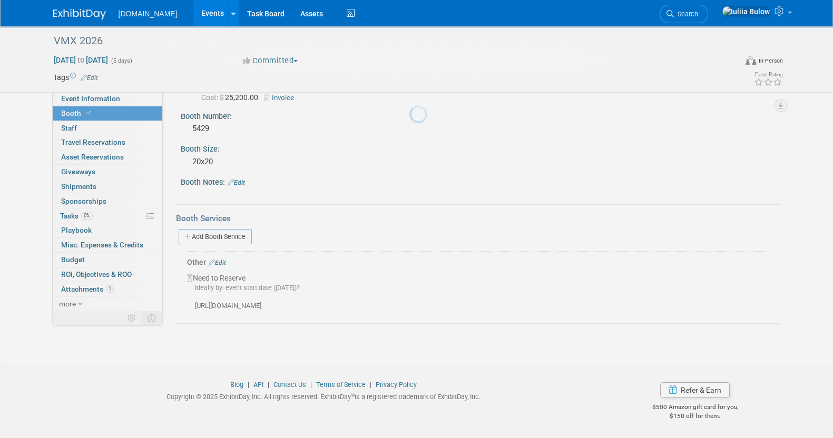
scroll to position [39, 0]
click at [214, 364] on body "[DOMAIN_NAME] Events Add Event Bulk Upload Events Shareable Event Boards Recent…" at bounding box center [416, 180] width 833 height 438
